Goal: Task Accomplishment & Management: Complete application form

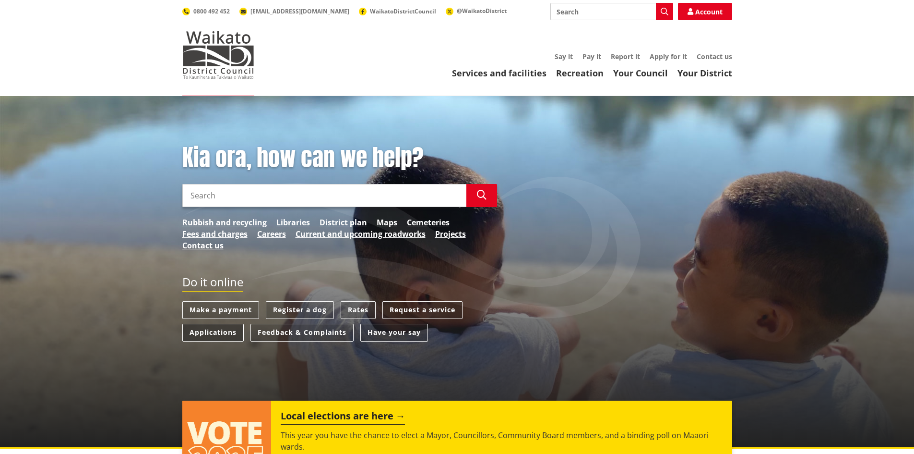
click at [220, 333] on link "Applications" at bounding box center [212, 333] width 61 height 18
click at [216, 330] on link "Applications" at bounding box center [212, 333] width 61 height 18
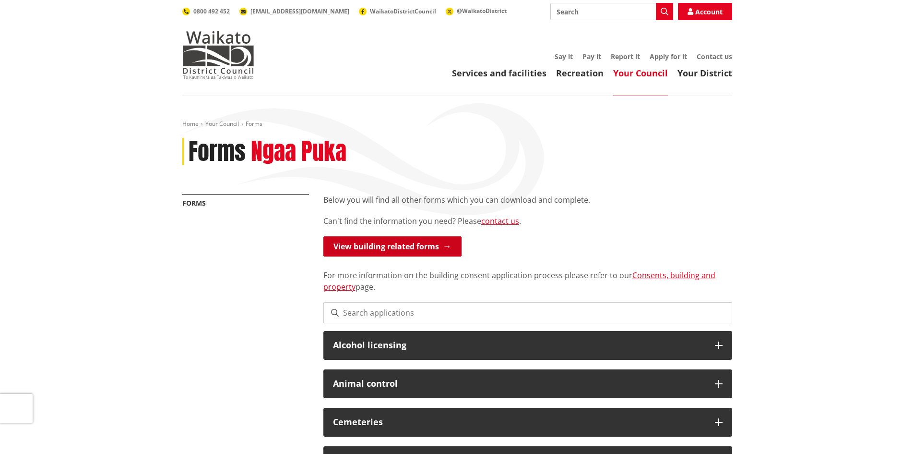
click at [363, 245] on link "View building related forms" at bounding box center [393, 246] width 138 height 20
click at [668, 272] on link "Consents, building and property" at bounding box center [520, 281] width 392 height 22
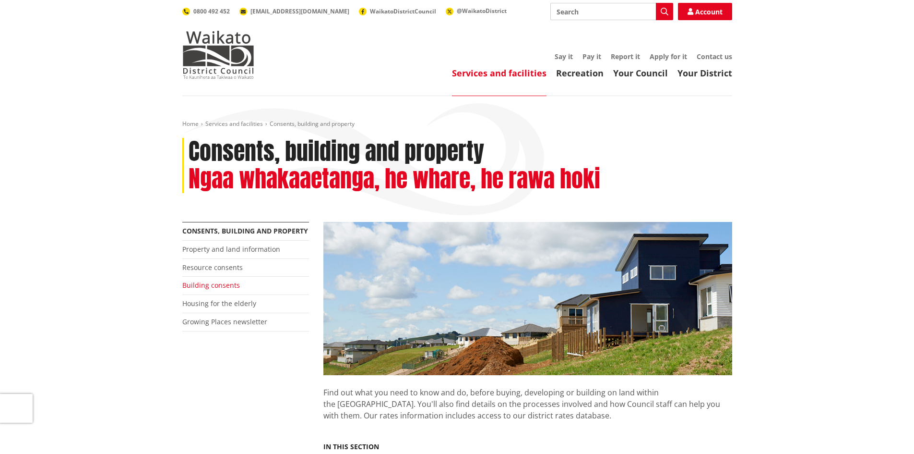
click at [208, 285] on link "Building consents" at bounding box center [211, 284] width 58 height 9
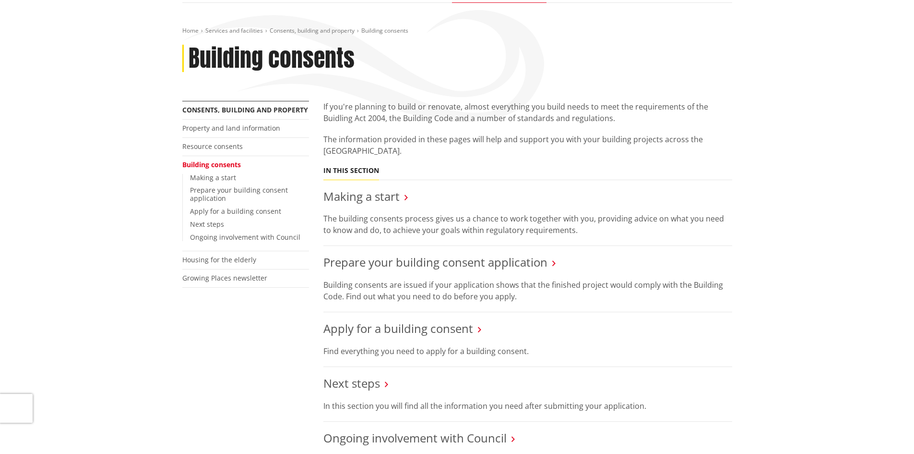
scroll to position [144, 0]
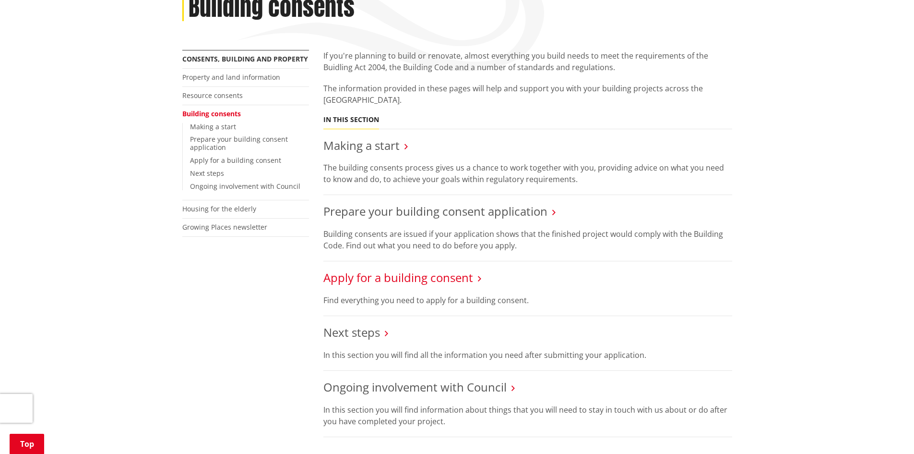
click at [440, 276] on link "Apply for a building consent" at bounding box center [399, 277] width 150 height 16
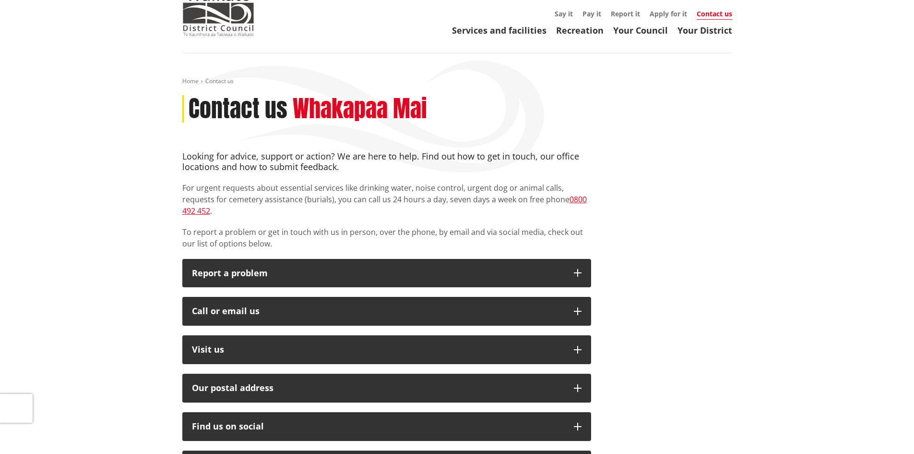
scroll to position [96, 0]
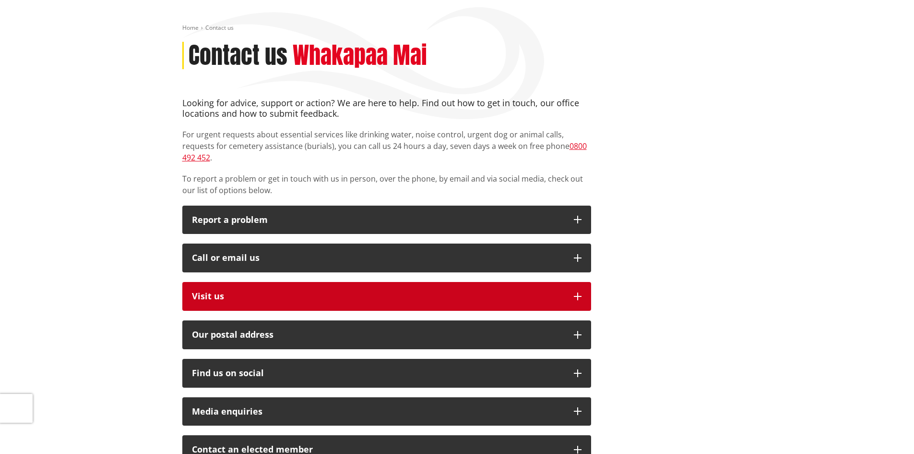
click at [577, 292] on icon "button" at bounding box center [578, 296] width 8 height 8
